Goal: Information Seeking & Learning: Check status

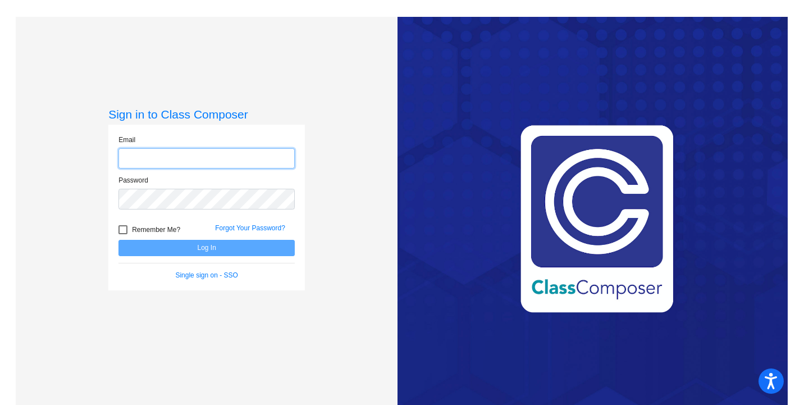
type input "[EMAIL_ADDRESS][DOMAIN_NAME]"
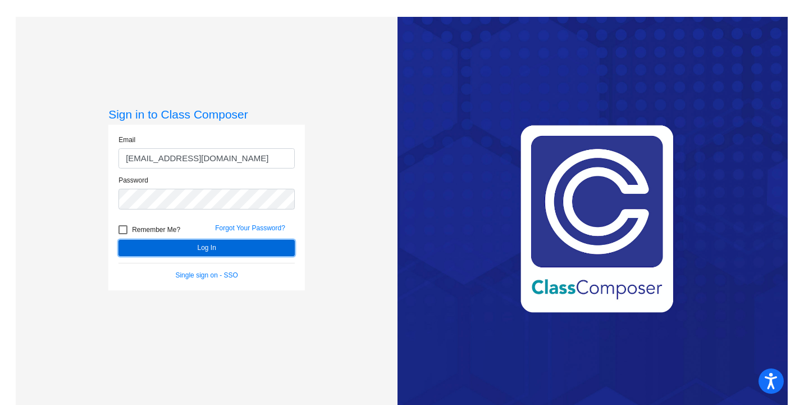
click at [185, 250] on button "Log In" at bounding box center [206, 248] width 176 height 16
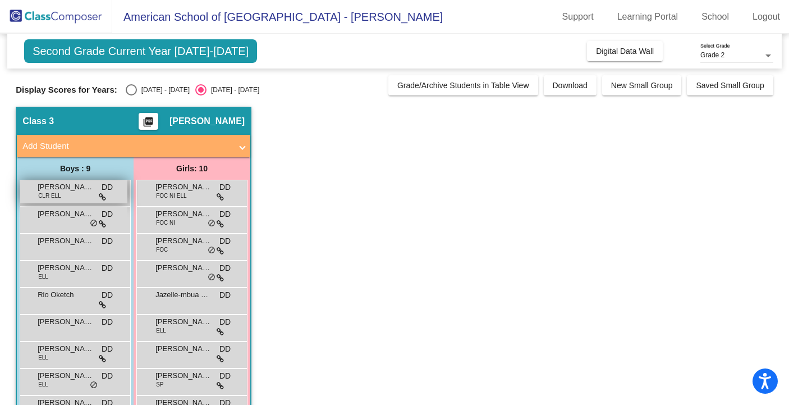
click at [74, 198] on div "[PERSON_NAME] CLR ELL DD lock do_not_disturb_alt" at bounding box center [73, 191] width 107 height 23
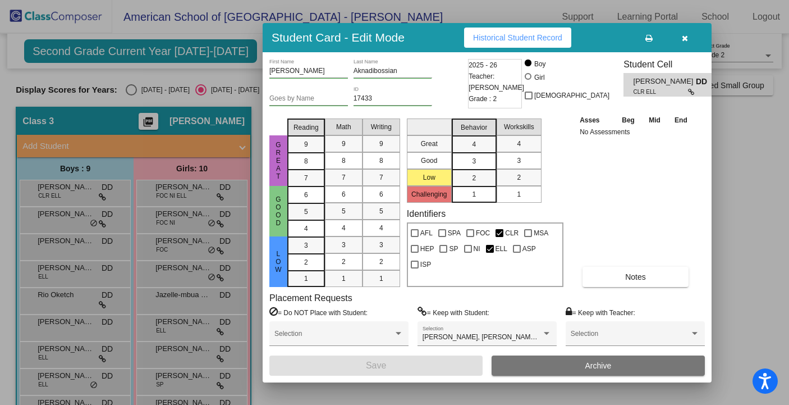
click at [515, 37] on span "Historical Student Record" at bounding box center [517, 37] width 89 height 9
click at [686, 39] on icon "button" at bounding box center [685, 38] width 6 height 8
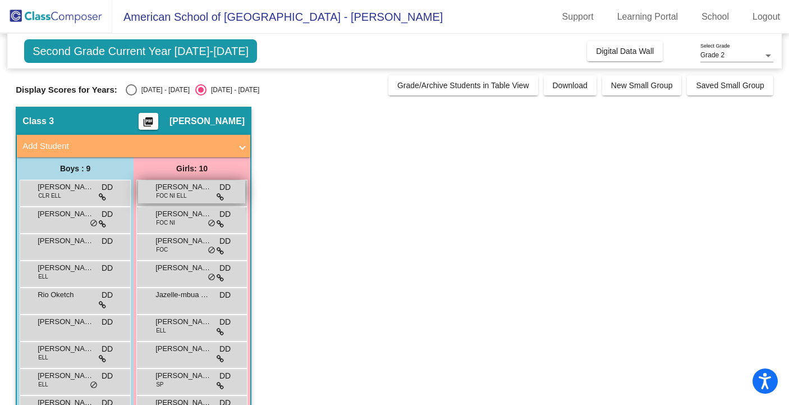
click at [188, 199] on div "[PERSON_NAME] FOC NI ELL DD lock do_not_disturb_alt" at bounding box center [191, 191] width 107 height 23
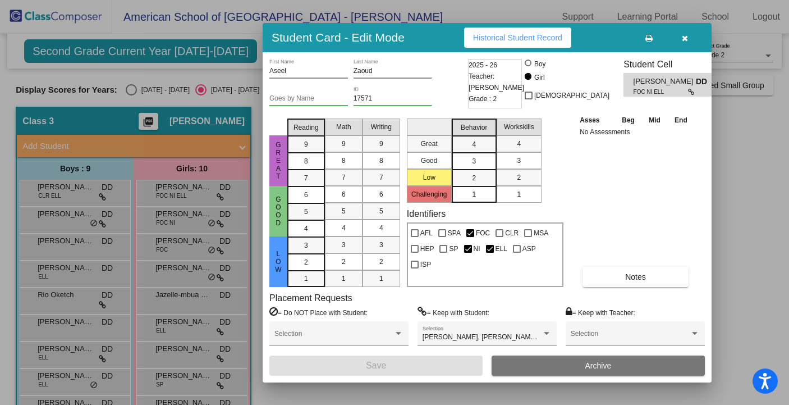
click at [520, 36] on span "Historical Student Record" at bounding box center [517, 37] width 89 height 9
click at [693, 39] on button "button" at bounding box center [685, 38] width 36 height 20
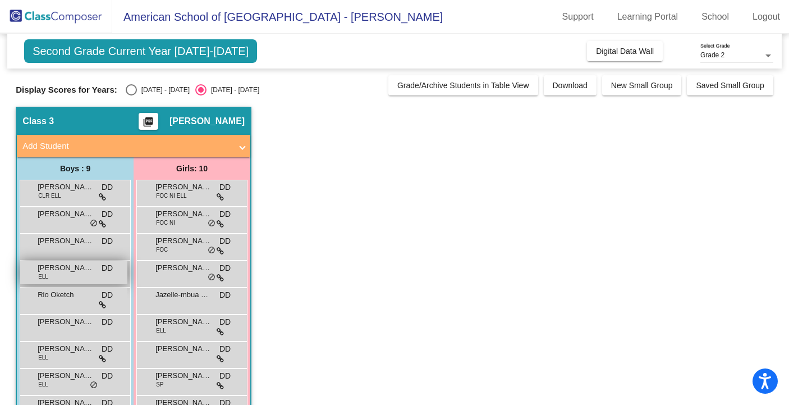
click at [55, 279] on div "[PERSON_NAME] ELL DD lock do_not_disturb_alt" at bounding box center [73, 272] width 107 height 23
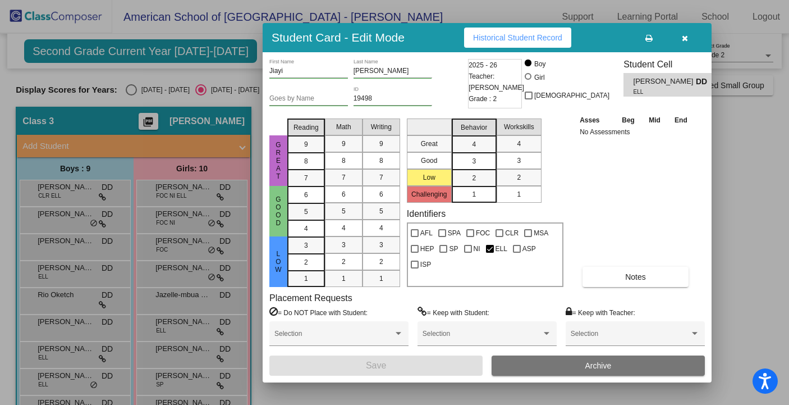
click at [539, 39] on span "Historical Student Record" at bounding box center [517, 37] width 89 height 9
